Goal: Task Accomplishment & Management: Complete application form

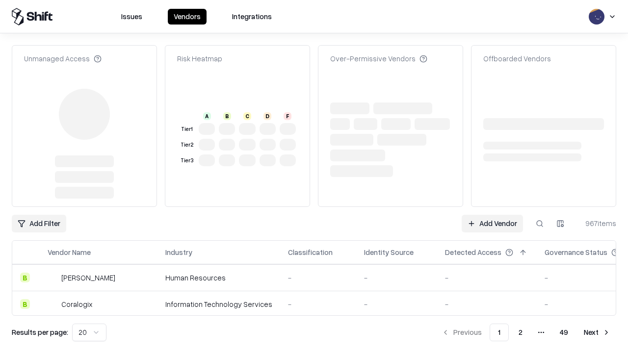
click at [492, 215] on link "Add Vendor" at bounding box center [492, 224] width 61 height 18
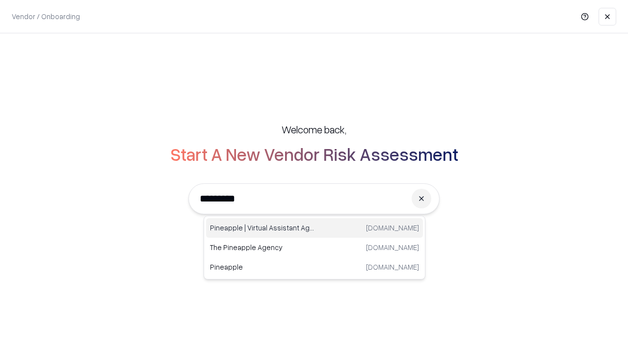
click at [315, 228] on div "Pineapple | Virtual Assistant Agency trypineapple.com" at bounding box center [314, 228] width 217 height 20
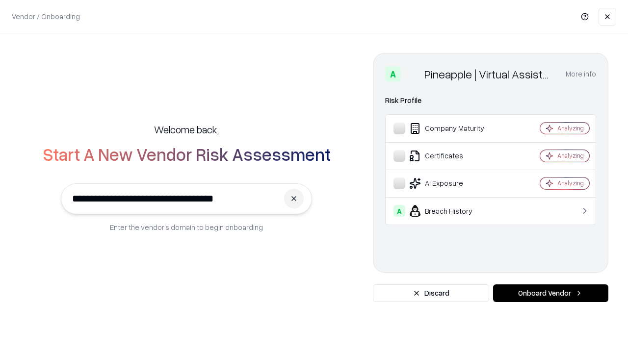
type input "**********"
click at [551, 294] on button "Onboard Vendor" at bounding box center [550, 294] width 115 height 18
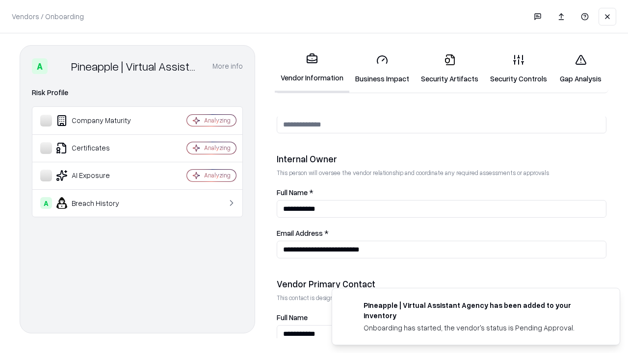
scroll to position [509, 0]
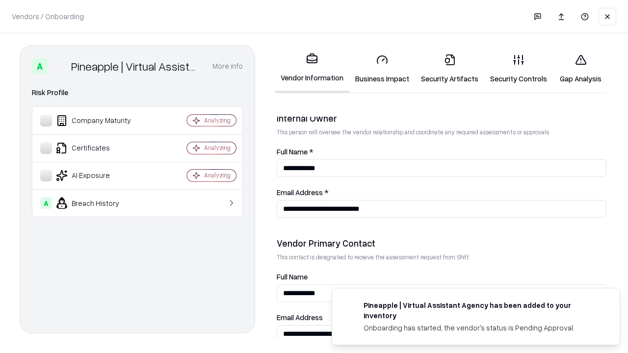
click at [382, 69] on link "Business Impact" at bounding box center [383, 69] width 66 height 46
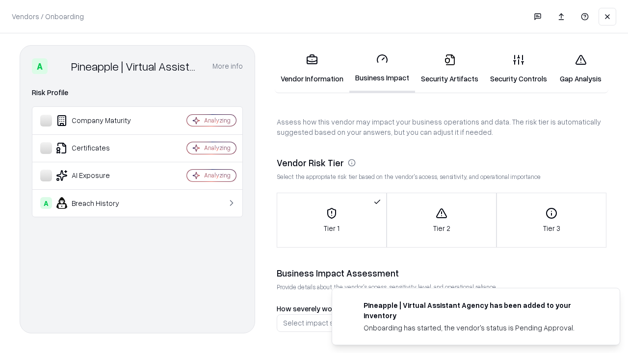
click at [450, 69] on link "Security Artifacts" at bounding box center [449, 69] width 69 height 46
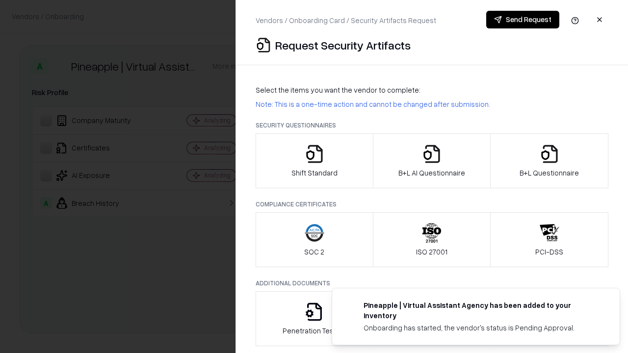
click at [314, 161] on icon "button" at bounding box center [315, 154] width 20 height 20
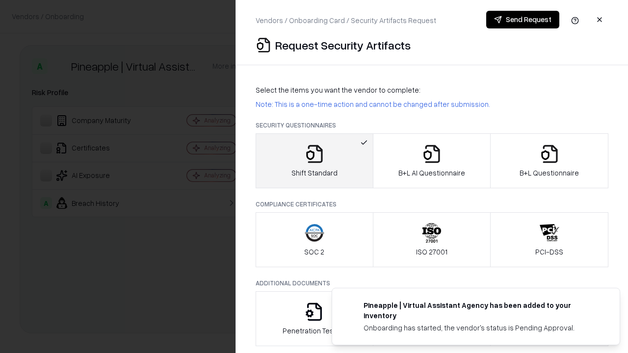
click at [523, 20] on button "Send Request" at bounding box center [522, 20] width 73 height 18
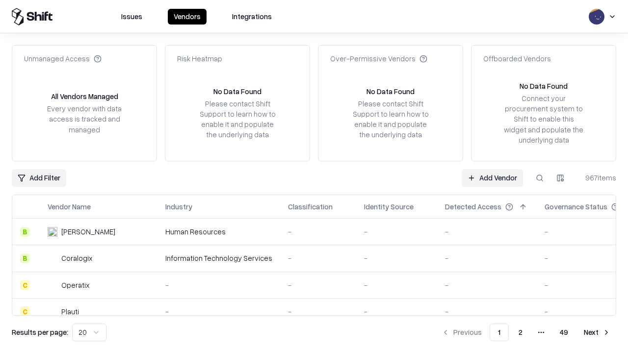
click at [540, 178] on button at bounding box center [540, 178] width 18 height 18
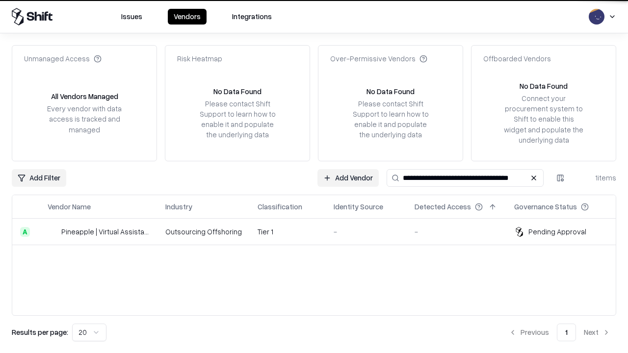
type input "**********"
click at [320, 232] on td "Tier 1" at bounding box center [288, 232] width 76 height 27
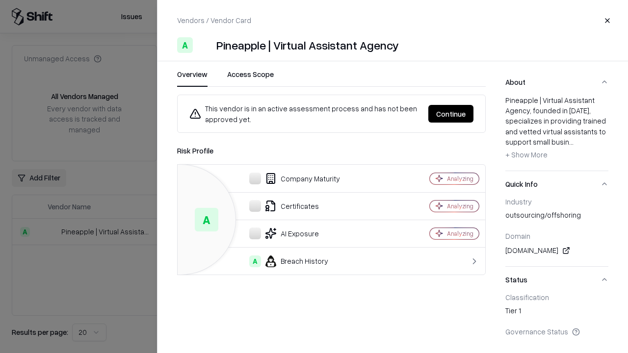
click at [451, 114] on button "Continue" at bounding box center [451, 114] width 45 height 18
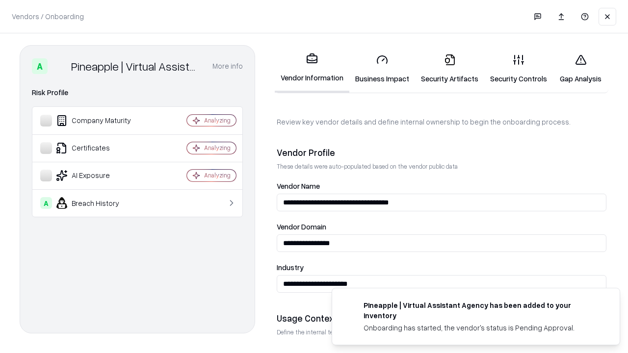
click at [450, 69] on link "Security Artifacts" at bounding box center [449, 69] width 69 height 46
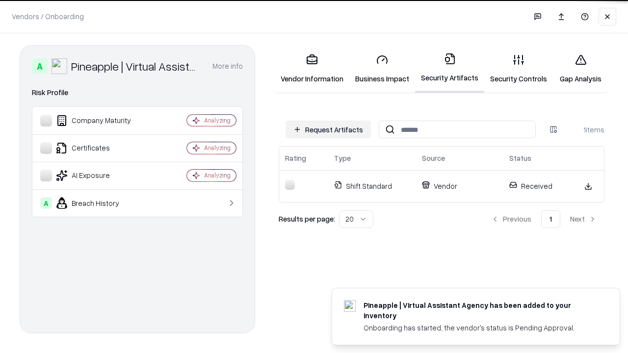
click at [519, 69] on link "Security Controls" at bounding box center [519, 69] width 69 height 46
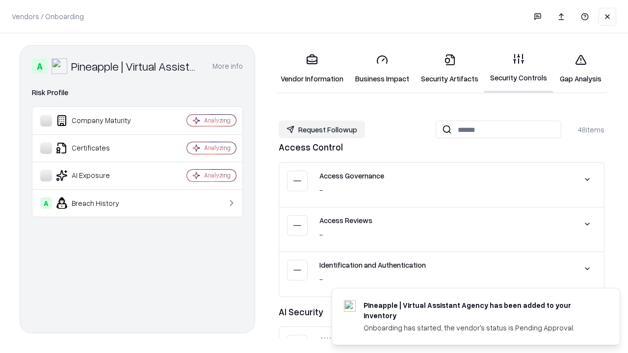
click at [322, 130] on button "Request Followup" at bounding box center [322, 130] width 86 height 18
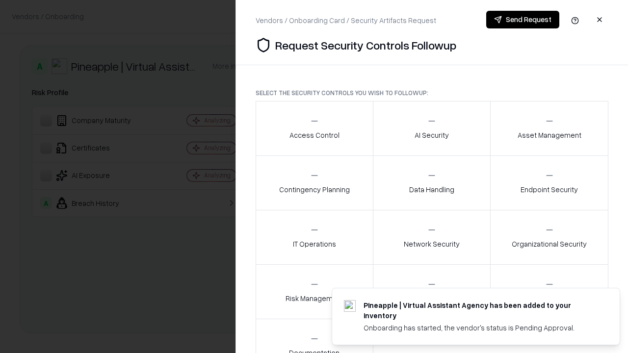
click at [314, 129] on div "Access Control" at bounding box center [315, 128] width 50 height 24
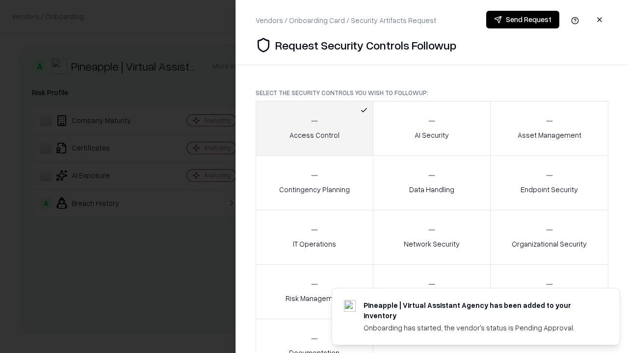
click at [523, 20] on button "Send Request" at bounding box center [522, 20] width 73 height 18
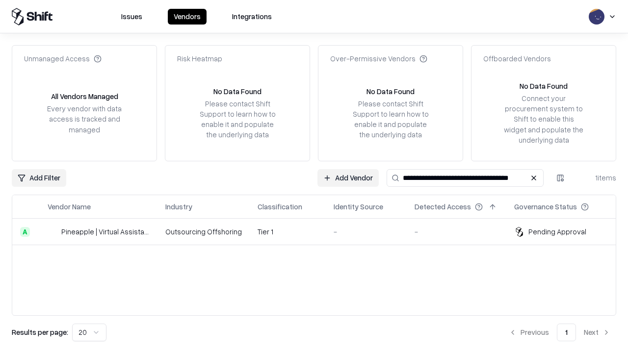
type input "**********"
click at [320, 232] on td "Tier 1" at bounding box center [288, 232] width 76 height 27
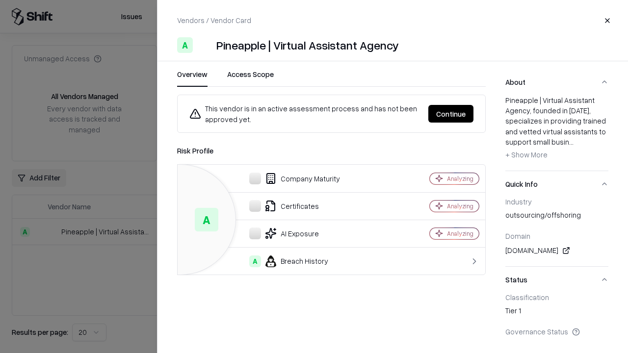
click at [451, 114] on button "Continue" at bounding box center [451, 114] width 45 height 18
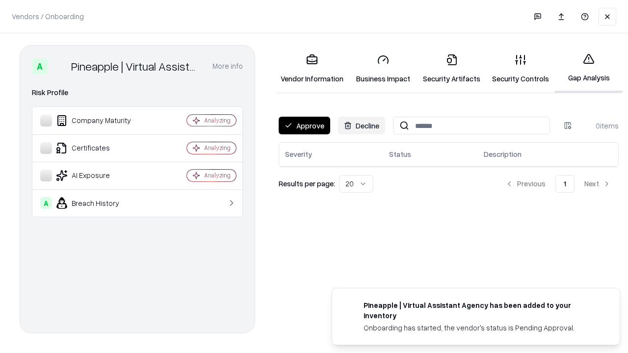
click at [304, 126] on button "Approve" at bounding box center [305, 126] width 52 height 18
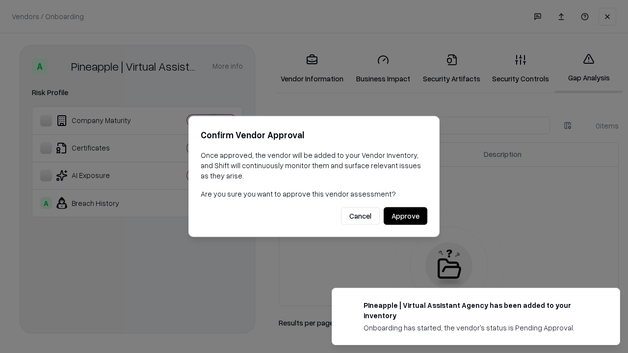
click at [405, 216] on button "Approve" at bounding box center [406, 217] width 44 height 18
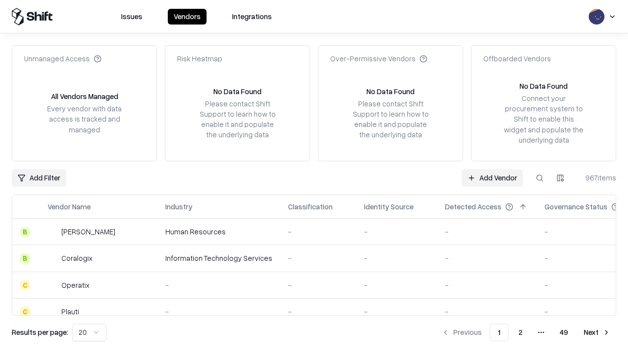
type input "**********"
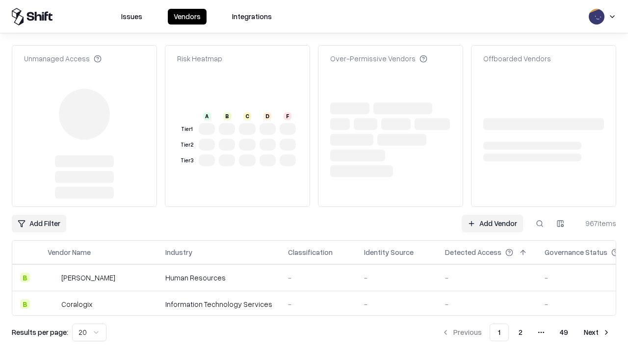
click at [492, 215] on link "Add Vendor" at bounding box center [492, 224] width 61 height 18
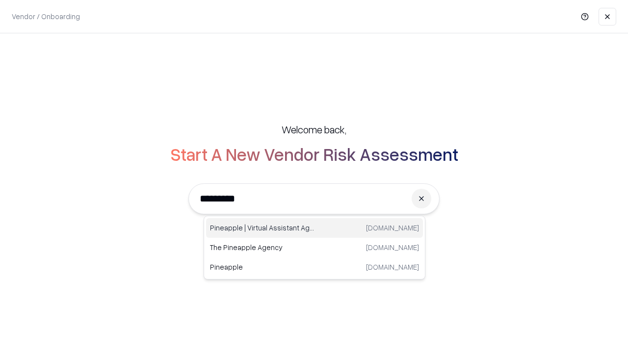
click at [315, 228] on div "Pineapple | Virtual Assistant Agency trypineapple.com" at bounding box center [314, 228] width 217 height 20
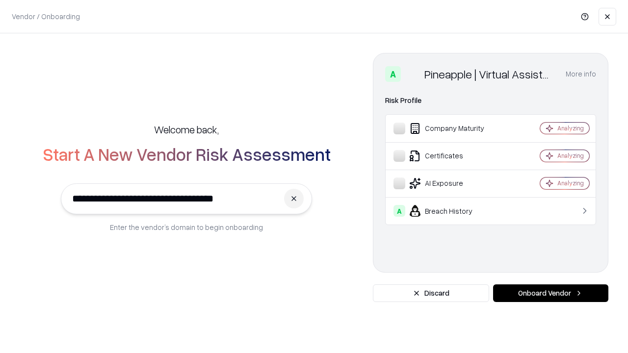
type input "**********"
click at [551, 294] on button "Onboard Vendor" at bounding box center [550, 294] width 115 height 18
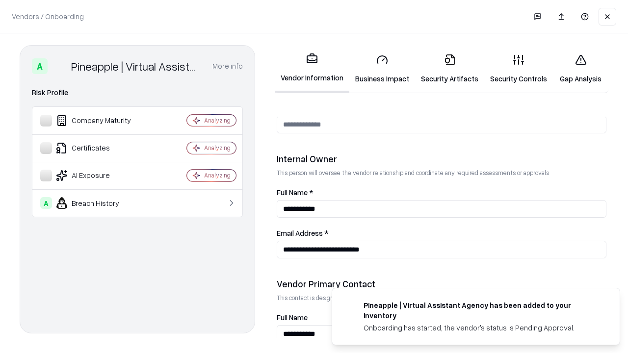
scroll to position [509, 0]
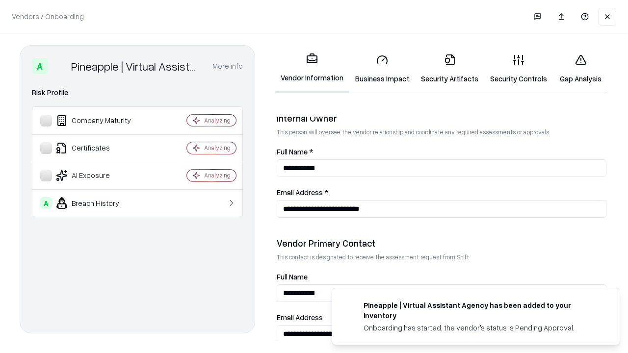
click at [581, 69] on link "Gap Analysis" at bounding box center [580, 69] width 55 height 46
